Goal: Transaction & Acquisition: Subscribe to service/newsletter

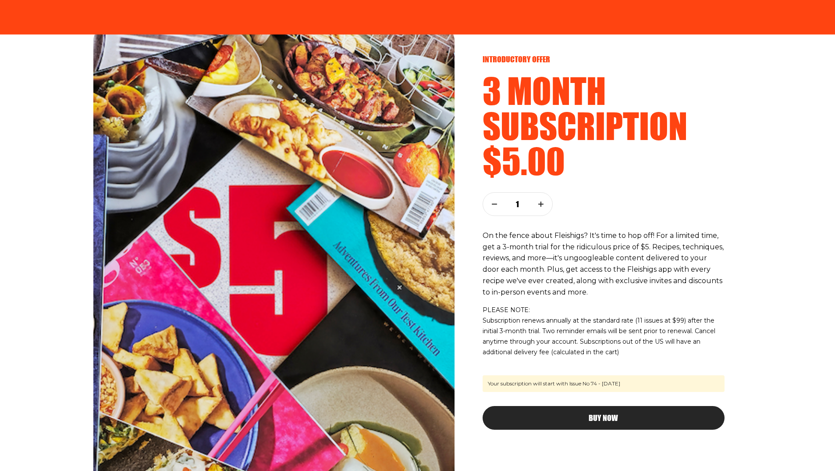
scroll to position [70, 0]
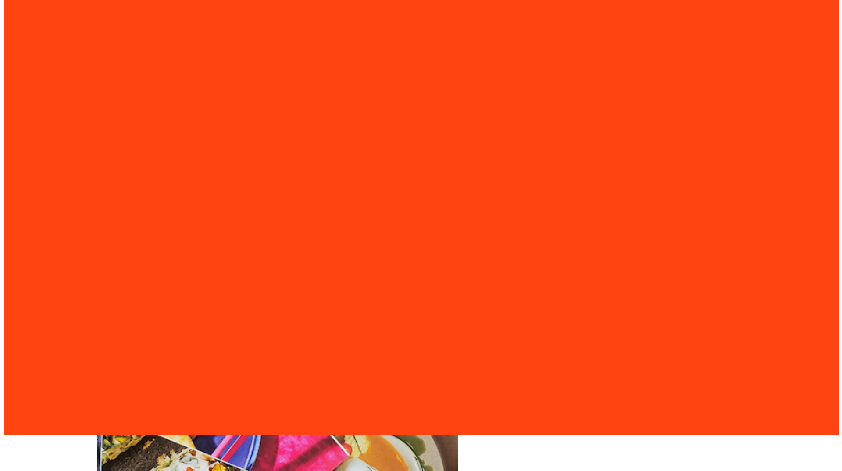
scroll to position [70, 0]
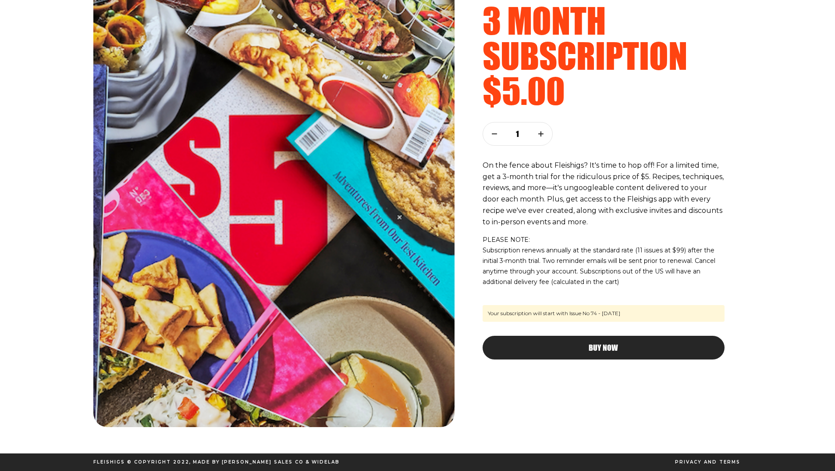
click at [598, 343] on span "Buy Now" at bounding box center [603, 339] width 29 height 8
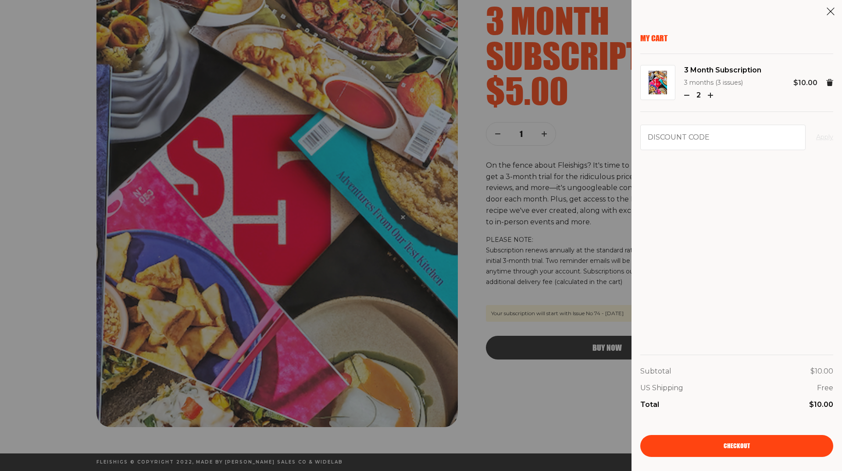
click at [688, 96] on icon "button" at bounding box center [686, 95] width 5 height 5
click at [714, 442] on link "Checkout" at bounding box center [736, 446] width 193 height 22
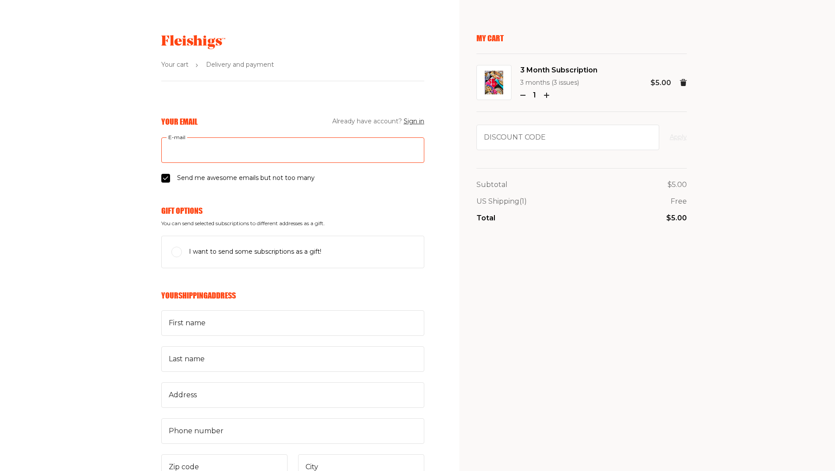
click at [236, 155] on input "E-mail" at bounding box center [292, 149] width 263 height 25
type input "wegsite@gmail.com"
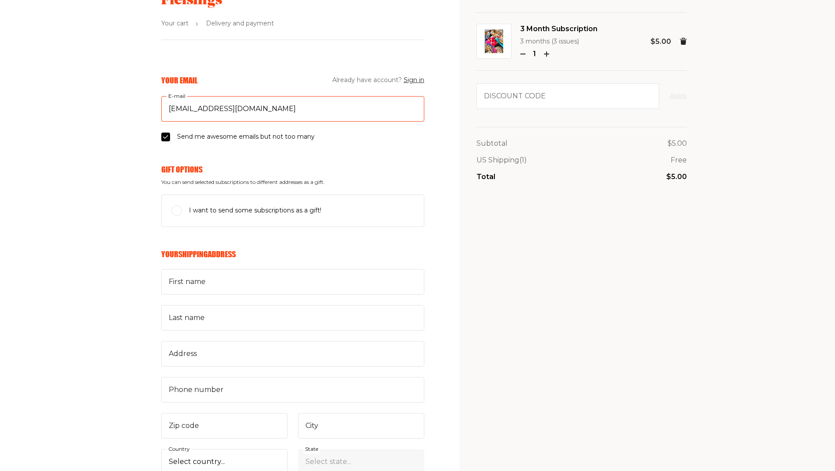
scroll to position [175, 0]
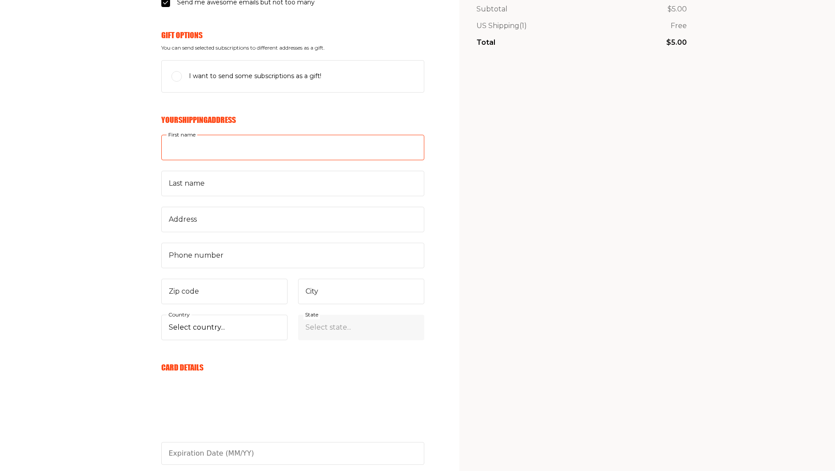
click at [227, 152] on input "First name" at bounding box center [292, 147] width 263 height 25
type input "Ariella"
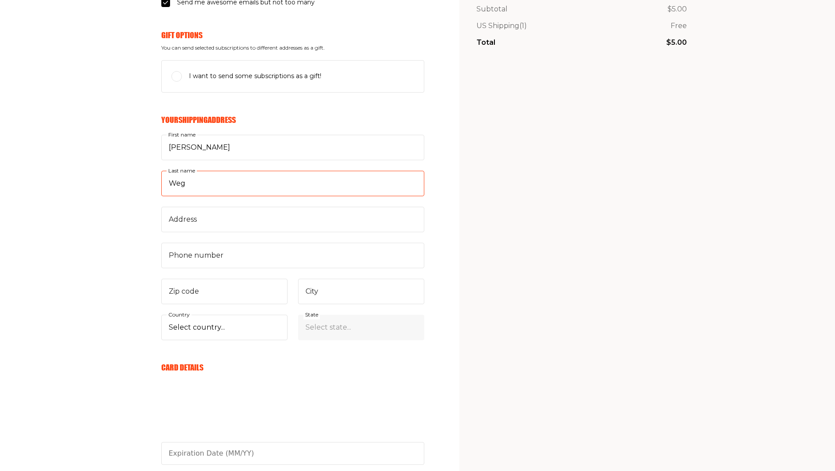
type input "Weg"
type input "2020 Orrington Avenue"
type input "9"
type input "8479711883"
type input "60201"
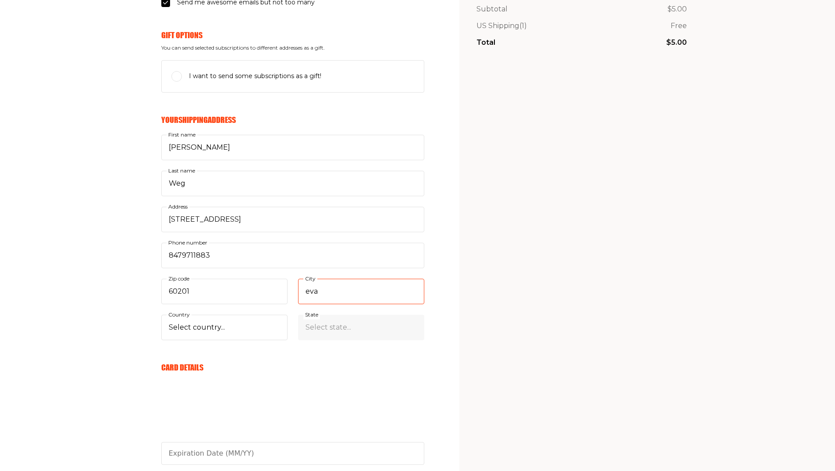
type input "Evanston"
select select "US"
select select "Illinois"
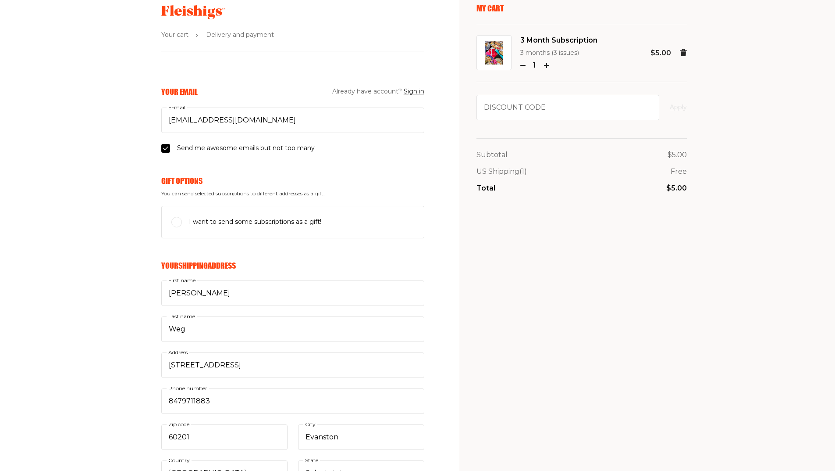
scroll to position [0, 0]
